Goal: Task Accomplishment & Management: Complete application form

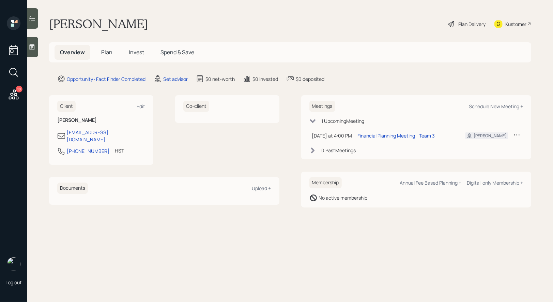
click at [178, 78] on div "Set advisor" at bounding box center [175, 78] width 25 height 7
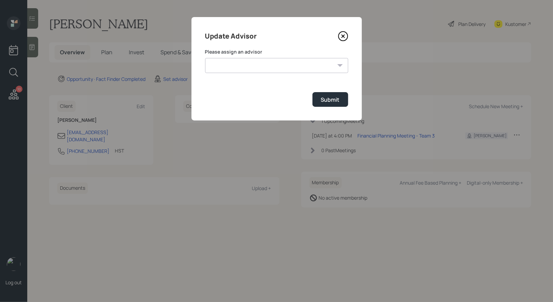
click at [246, 64] on select "Jonah Coleman Tyler End James DiStasi Treva Nostdahl Eric Schwartz Aleksandra S…" at bounding box center [276, 65] width 143 height 15
select select "8b79112e-3cfb-44f9-89e7-15267fe946c1"
click at [205, 58] on select "Jonah Coleman Tyler End James DiStasi Treva Nostdahl Eric Schwartz Aleksandra S…" at bounding box center [276, 65] width 143 height 15
click at [335, 100] on div "Submit" at bounding box center [330, 99] width 19 height 7
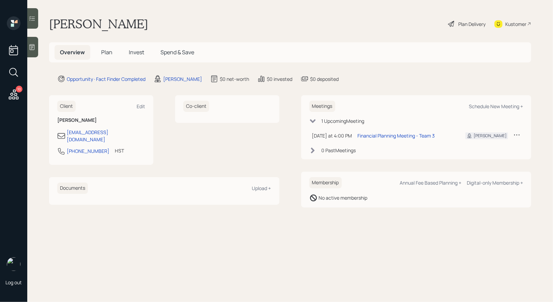
click at [31, 48] on icon at bounding box center [32, 47] width 7 height 7
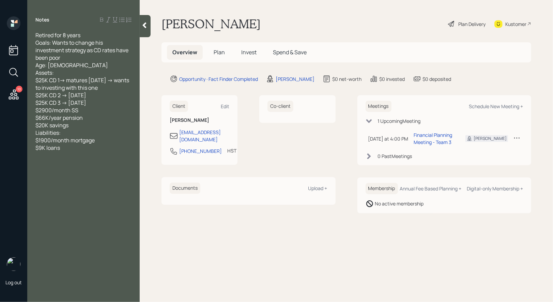
click at [220, 51] on span "Plan" at bounding box center [219, 51] width 11 height 7
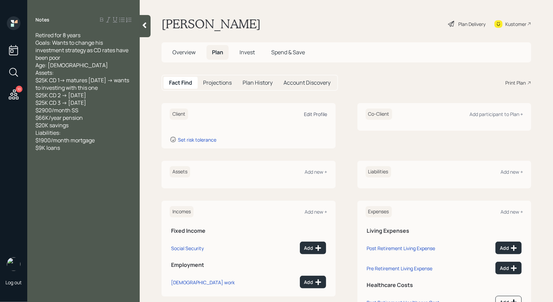
click at [311, 112] on div "Edit Profile" at bounding box center [315, 114] width 23 height 6
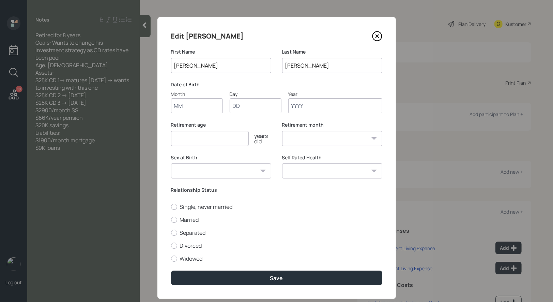
click at [184, 110] on input "Month" at bounding box center [197, 105] width 52 height 15
type input "01"
type input "1952"
select select "1"
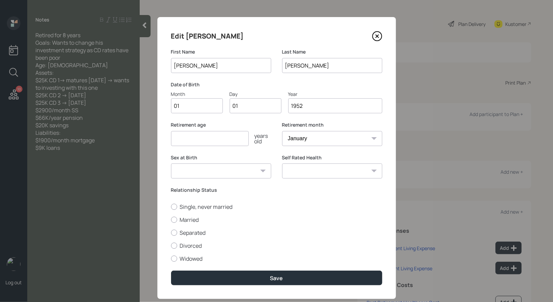
type input "1952"
click at [180, 141] on input "number" at bounding box center [210, 138] width 78 height 15
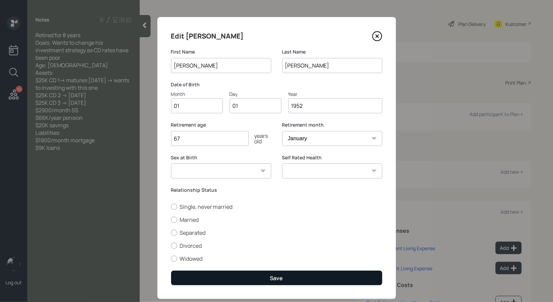
type input "67"
click at [252, 276] on button "Save" at bounding box center [276, 277] width 211 height 15
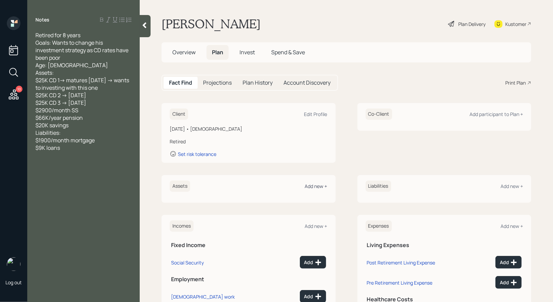
click at [316, 184] on div "Add new +" at bounding box center [316, 186] width 22 height 6
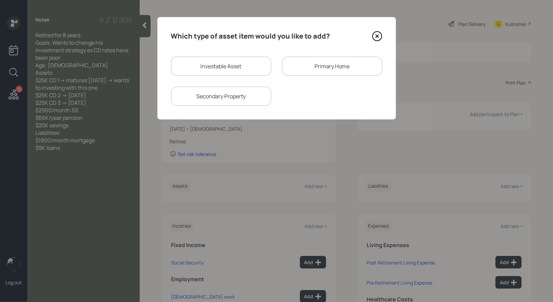
click at [220, 67] on div "Investable Asset" at bounding box center [221, 66] width 100 height 19
select select "taxable"
select select "balanced"
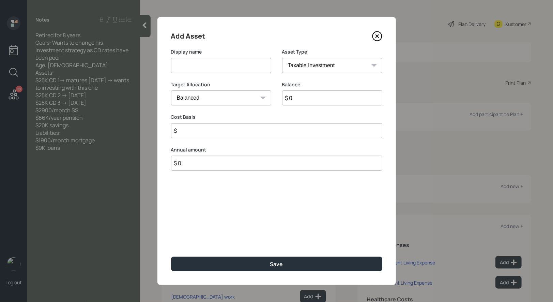
click at [212, 68] on input at bounding box center [221, 65] width 100 height 15
type input "CD's (Oct/Nov/Feb)"
click at [306, 101] on input "$ 0" at bounding box center [332, 97] width 100 height 15
type input "$ 75,000"
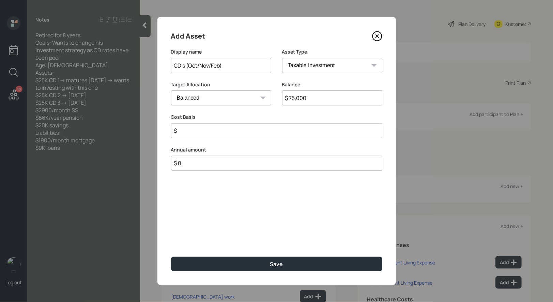
click at [233, 102] on select "Cash Conservative Balanced Aggressive" at bounding box center [221, 97] width 100 height 15
select select "conservative"
click at [171, 90] on select "Cash Conservative Balanced Aggressive" at bounding box center [221, 97] width 100 height 15
click at [213, 130] on input "$" at bounding box center [276, 130] width 211 height 15
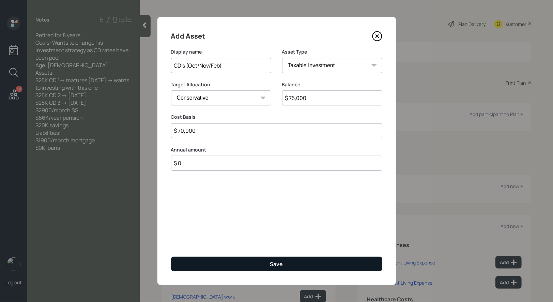
type input "$ 70,000"
click at [235, 261] on button "Save" at bounding box center [276, 263] width 211 height 15
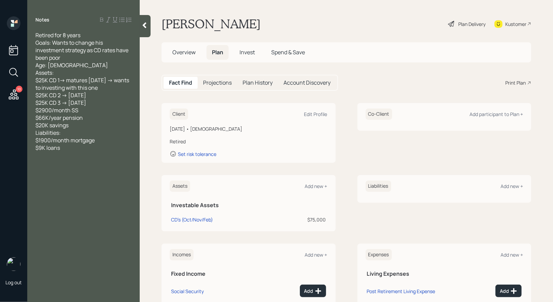
scroll to position [35, 0]
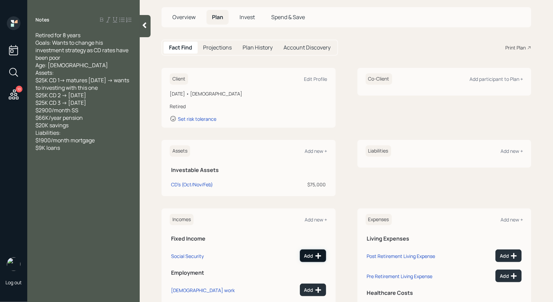
click at [311, 251] on button "Add" at bounding box center [313, 255] width 26 height 13
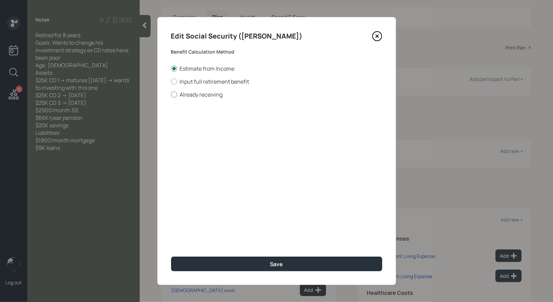
click at [175, 92] on div at bounding box center [174, 94] width 6 height 6
click at [171, 94] on input "Already receiving" at bounding box center [171, 94] width 0 height 0
radio input "true"
click at [192, 127] on input "$" at bounding box center [276, 123] width 211 height 15
type input "$ 2,900"
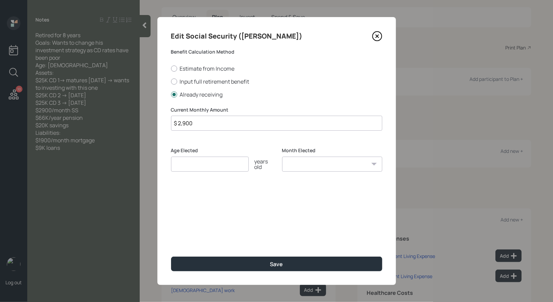
click at [191, 162] on input "number" at bounding box center [210, 163] width 78 height 15
type input "67"
click at [351, 167] on select "January February March April May June July August September October November De…" at bounding box center [332, 163] width 100 height 15
select select "1"
click at [282, 156] on select "January February March April May June July August September October November De…" at bounding box center [332, 163] width 100 height 15
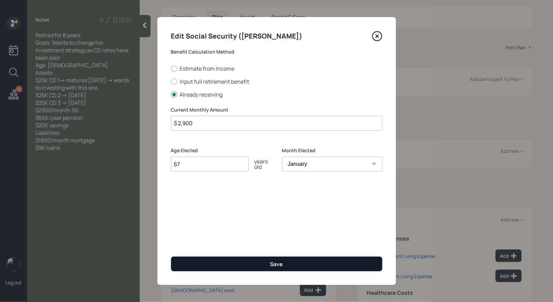
click at [224, 262] on button "Save" at bounding box center [276, 263] width 211 height 15
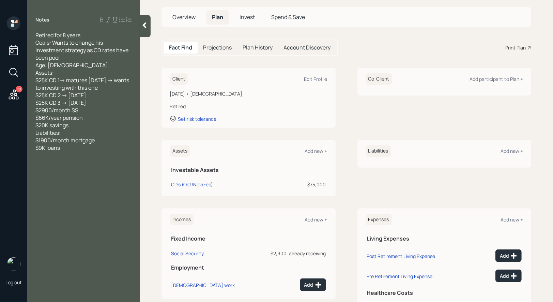
scroll to position [73, 0]
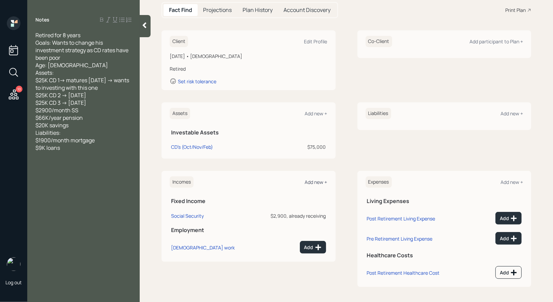
click at [316, 182] on div "Add new +" at bounding box center [316, 182] width 22 height 6
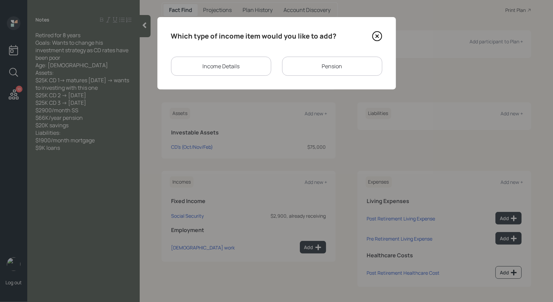
click at [306, 66] on div "Pension" at bounding box center [332, 66] width 100 height 19
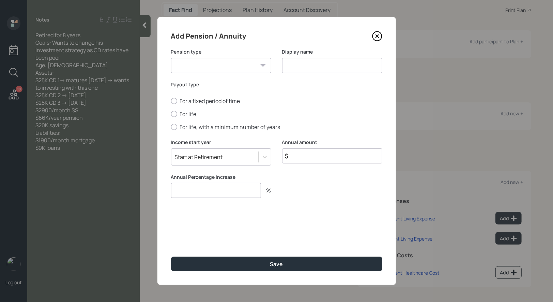
click at [240, 68] on select "Pension Annuity" at bounding box center [221, 65] width 100 height 15
select select "pension"
click at [171, 58] on select "Pension Annuity" at bounding box center [221, 65] width 100 height 15
click at [315, 64] on input at bounding box center [332, 65] width 100 height 15
type input "Pension"
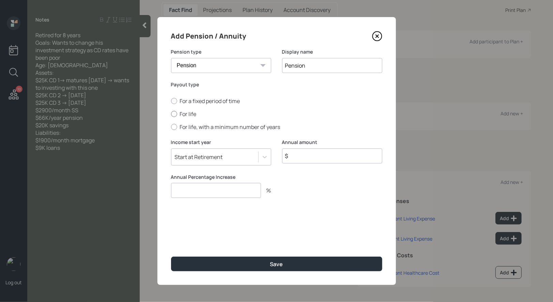
click at [174, 112] on div at bounding box center [174, 114] width 6 height 6
click at [171, 114] on input "For life" at bounding box center [171, 114] width 0 height 0
radio input "true"
click at [306, 157] on input "$" at bounding box center [332, 155] width 100 height 15
type input "$ 66,000"
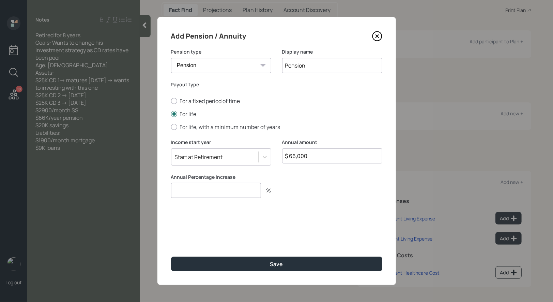
click at [199, 193] on input "number" at bounding box center [216, 190] width 90 height 15
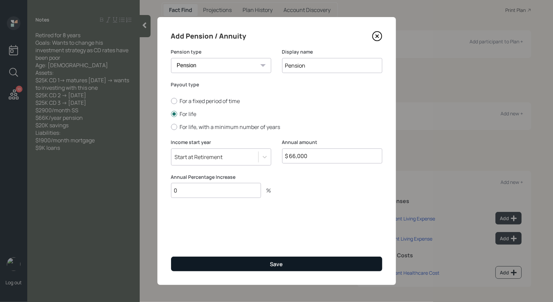
type input "0"
click at [262, 264] on button "Save" at bounding box center [276, 263] width 211 height 15
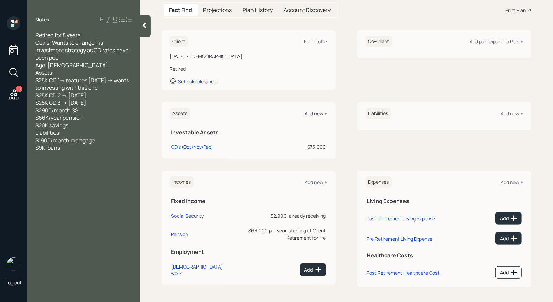
click at [317, 112] on div "Add new +" at bounding box center [316, 113] width 22 height 6
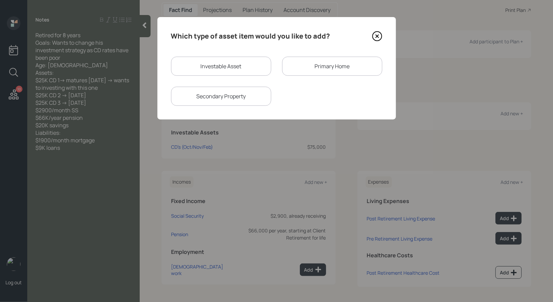
click at [238, 64] on div "Investable Asset" at bounding box center [221, 66] width 100 height 19
select select "taxable"
select select "balanced"
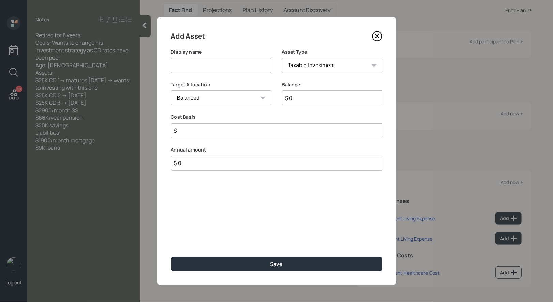
click at [224, 69] on input at bounding box center [221, 65] width 100 height 15
type input "Savings"
click at [320, 101] on input "$ 0" at bounding box center [332, 97] width 100 height 15
type input "$ 20,000"
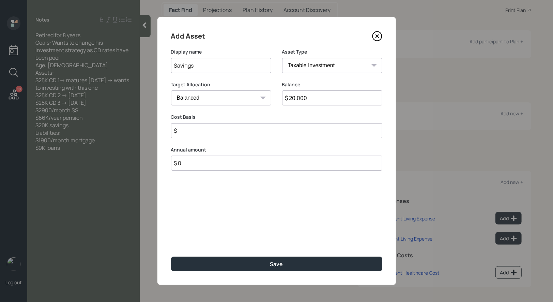
click at [209, 98] on select "Cash Conservative Balanced Aggressive" at bounding box center [221, 97] width 100 height 15
select select "uninvested"
click at [171, 90] on select "Cash Conservative Balanced Aggressive" at bounding box center [221, 97] width 100 height 15
click at [198, 133] on input "$" at bounding box center [276, 130] width 211 height 15
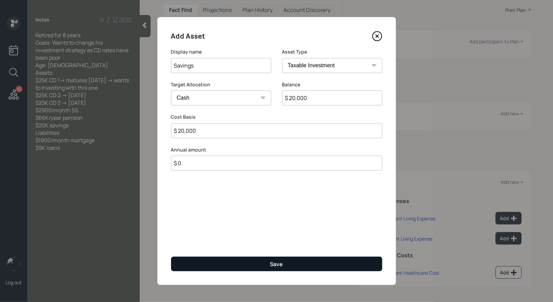
type input "$ 20,000"
click at [273, 263] on div "Save" at bounding box center [276, 263] width 13 height 7
